Goal: Task Accomplishment & Management: Complete application form

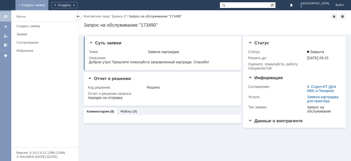
click at [48, 3] on link "+ Создать заявку" at bounding box center [31, 5] width 33 height 10
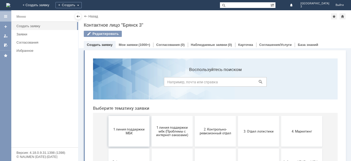
click at [114, 137] on button "1 линия поддержки МБК" at bounding box center [128, 131] width 41 height 31
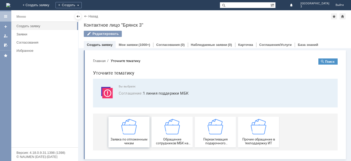
click at [119, 137] on div "Заявка по отложенным чекам" at bounding box center [129, 132] width 38 height 26
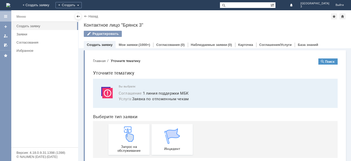
click at [119, 137] on div "Запрос на обслуживание" at bounding box center [129, 140] width 38 height 26
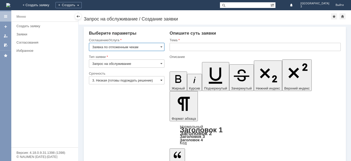
click at [161, 81] on span at bounding box center [161, 80] width 2 height 4
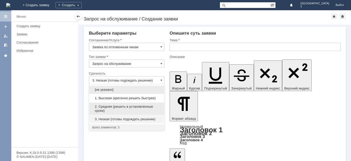
click at [144, 108] on span "2. Средняя (решить в установленные сроки)" at bounding box center [126, 109] width 69 height 8
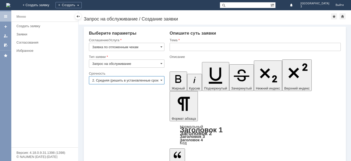
type input "2. Средняя (решить в установленные сроки)"
click at [171, 46] on input "text" at bounding box center [254, 47] width 171 height 8
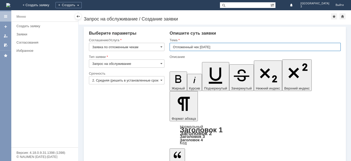
type input "Отложенный чек [DATE]"
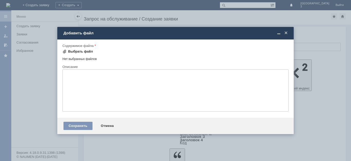
click at [90, 52] on div "Выбрать файл" at bounding box center [80, 52] width 25 height 4
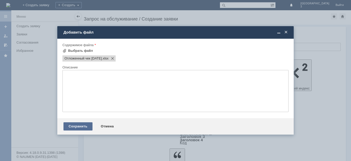
click at [82, 129] on div "Сохранить" at bounding box center [77, 126] width 29 height 8
